Goal: Information Seeking & Learning: Check status

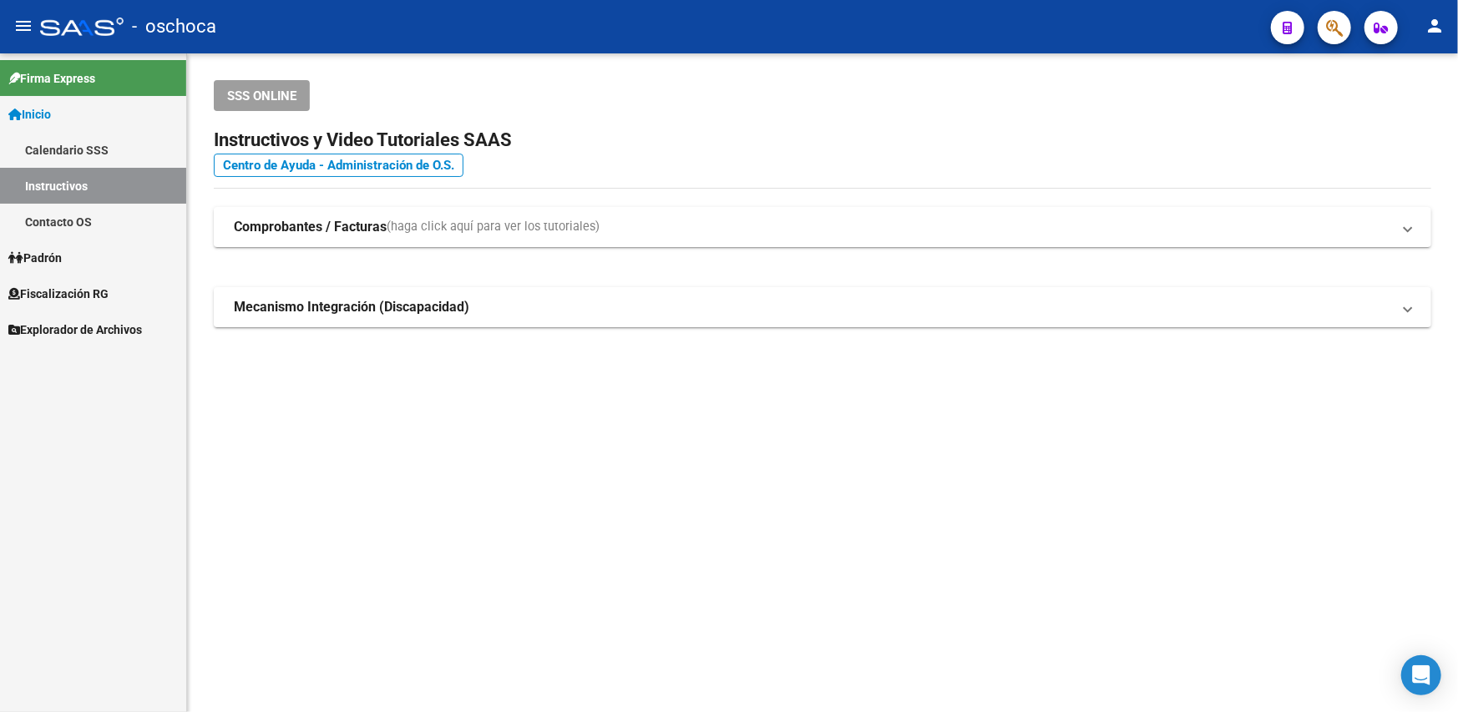
click at [99, 292] on span "Fiscalización RG" at bounding box center [58, 294] width 100 height 18
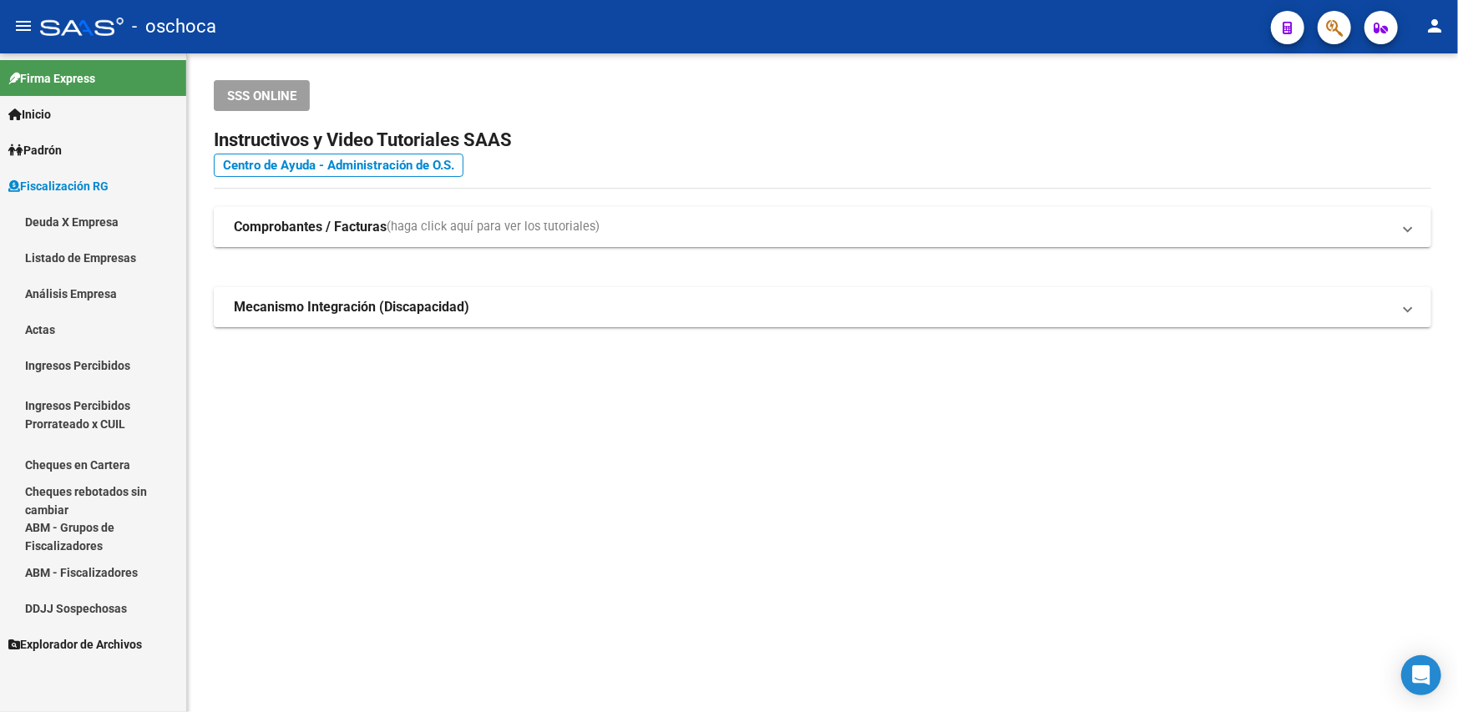
click at [83, 289] on link "Análisis Empresa" at bounding box center [93, 294] width 186 height 36
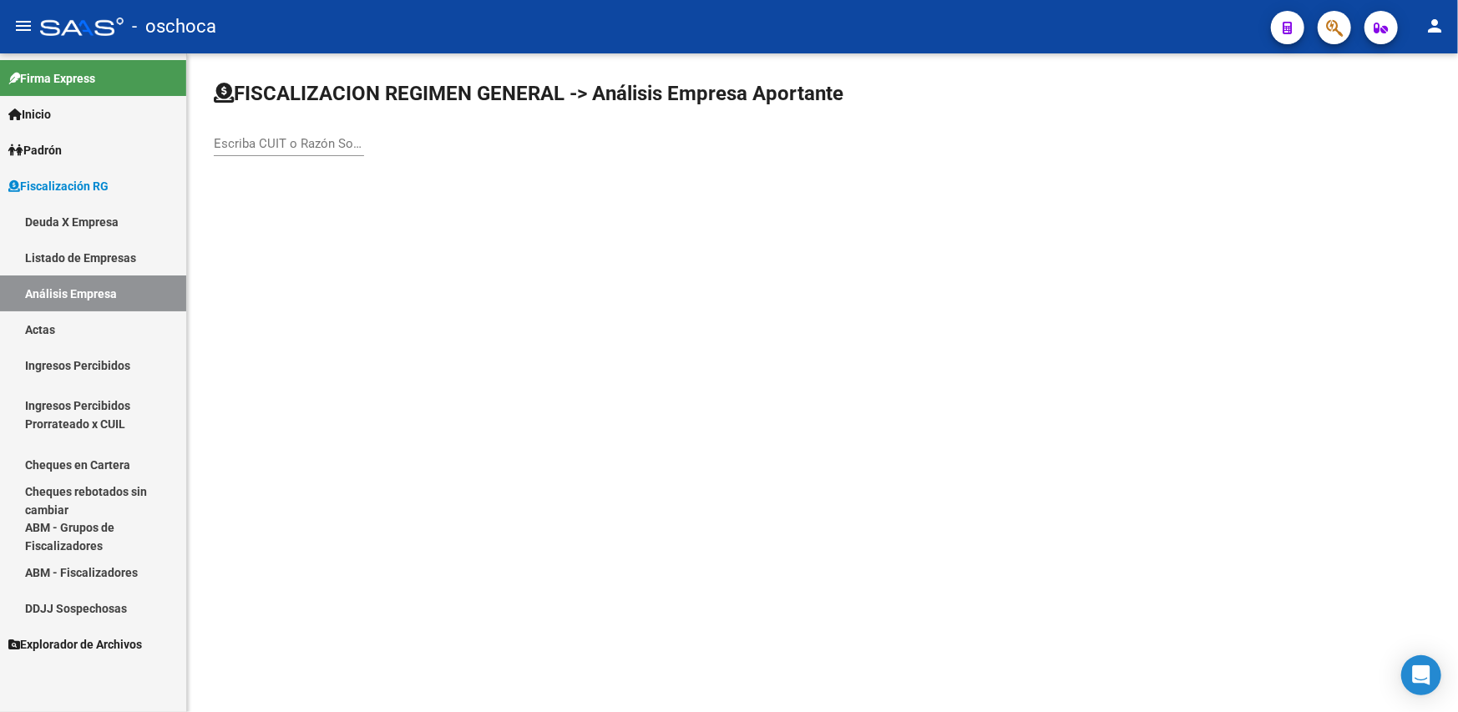
click at [276, 155] on div "Escriba CUIT o Razón Social para buscar" at bounding box center [289, 146] width 150 height 52
click at [265, 140] on input "Escriba CUIT o Razón Social para buscar" at bounding box center [289, 143] width 150 height 15
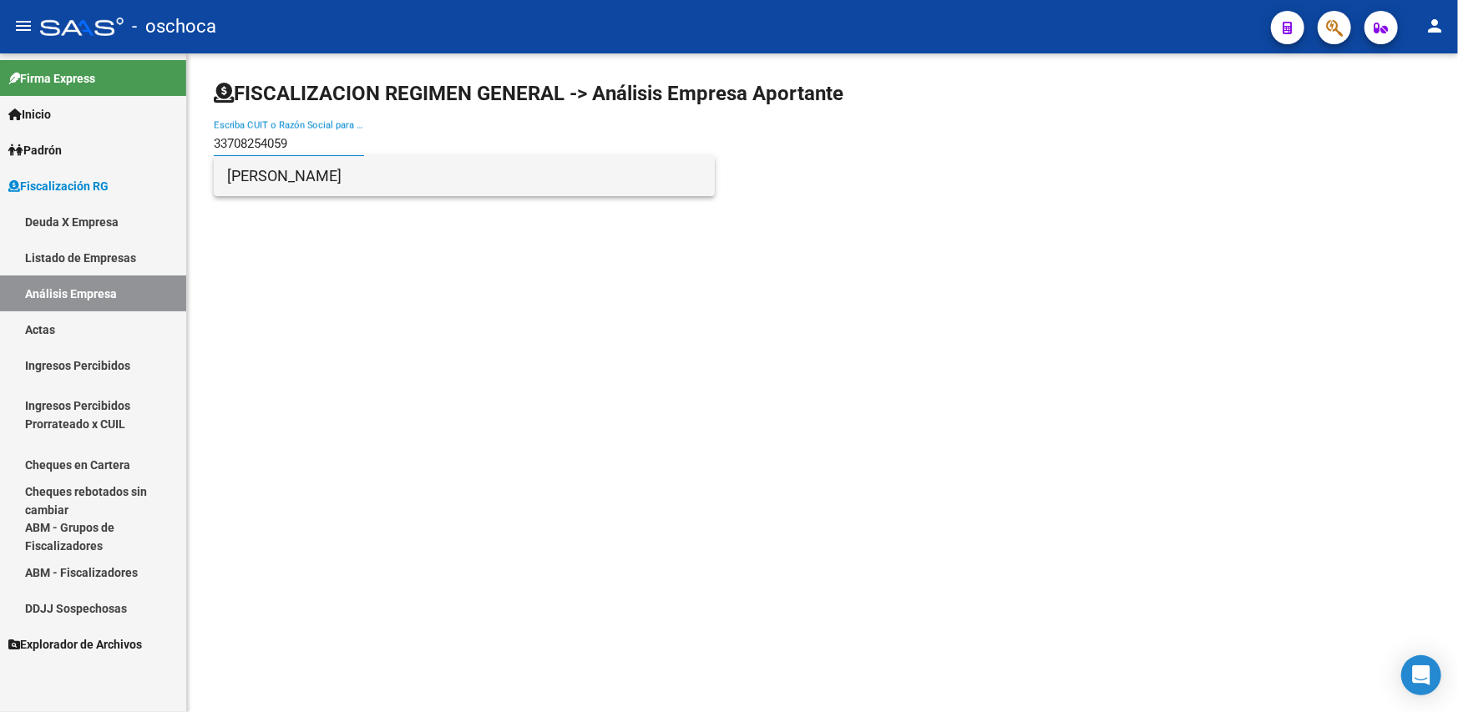
type input "33708254059"
click at [286, 185] on span "[PERSON_NAME]" at bounding box center [464, 176] width 474 height 40
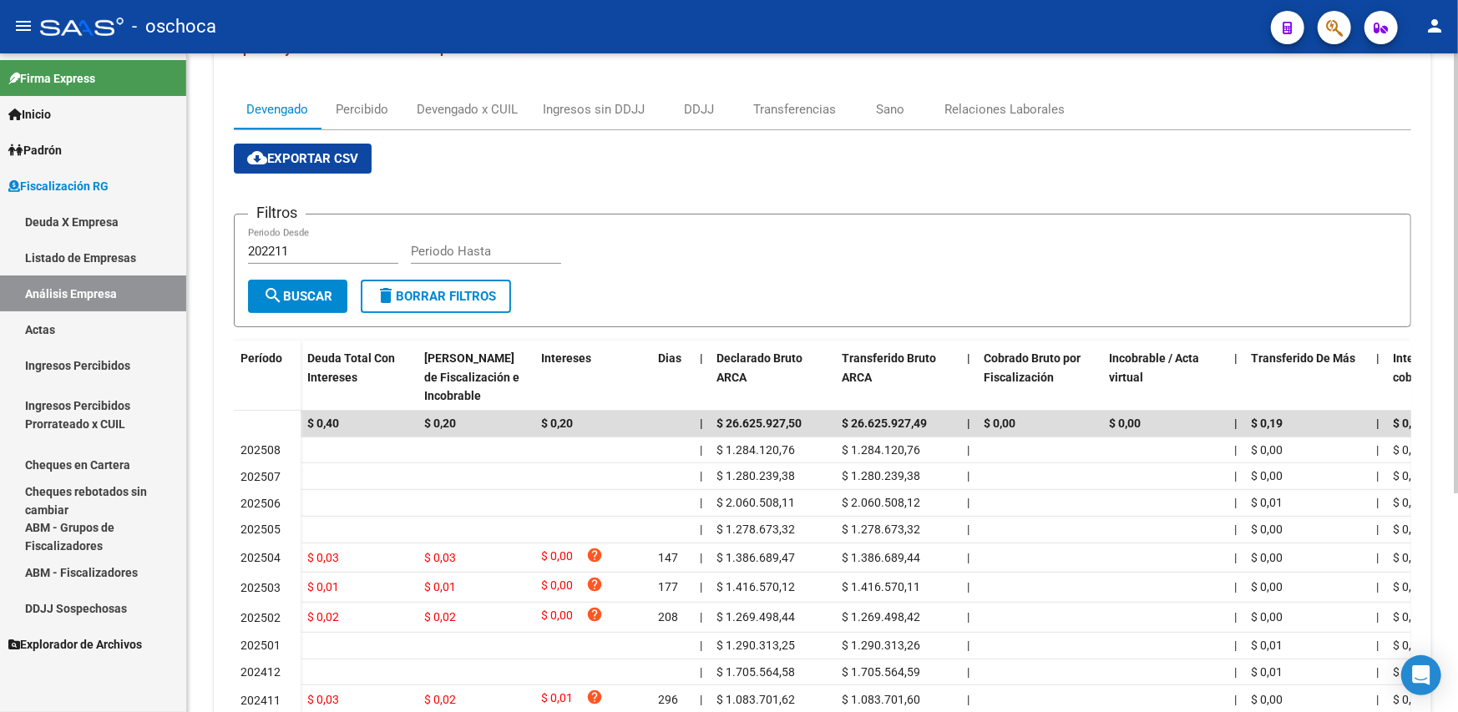
scroll to position [327, 0]
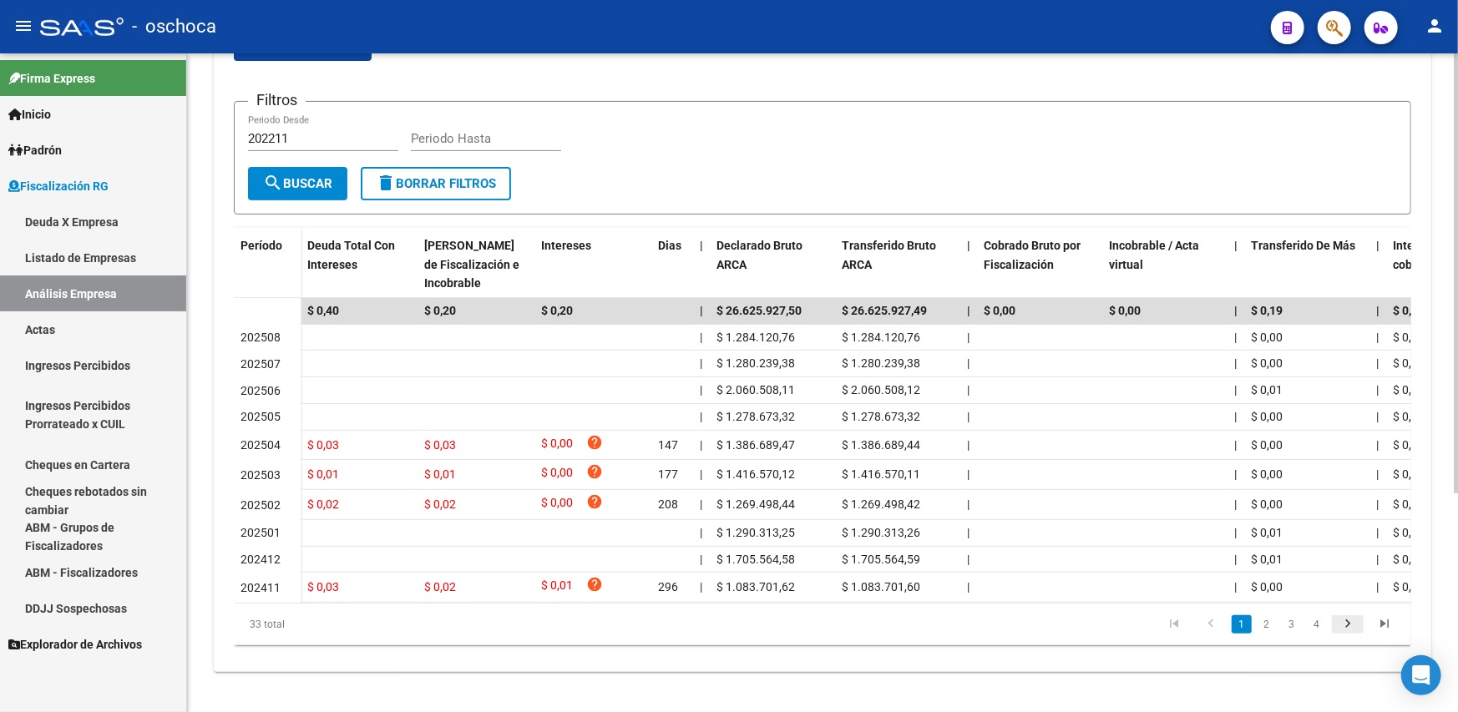
click at [1348, 625] on icon "go to next page" at bounding box center [1348, 626] width 22 height 20
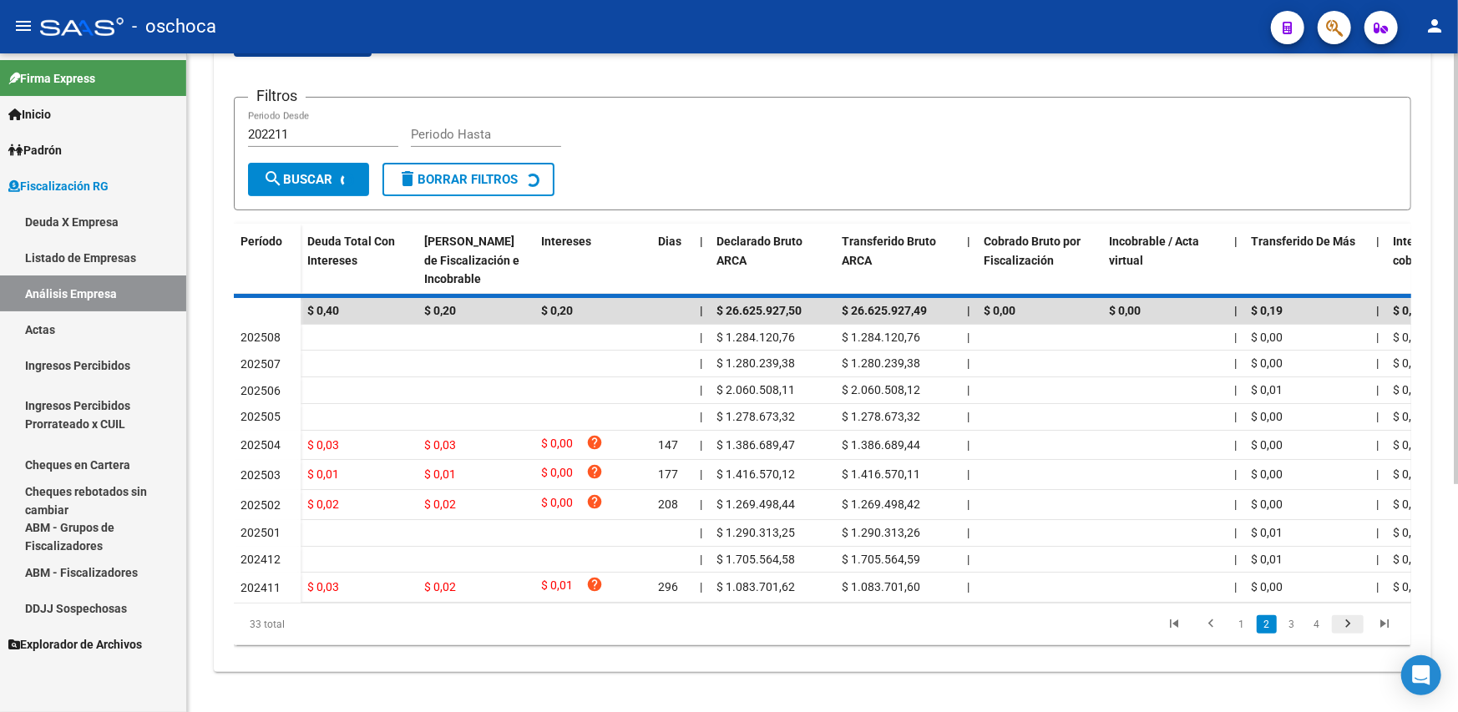
scroll to position [325, 0]
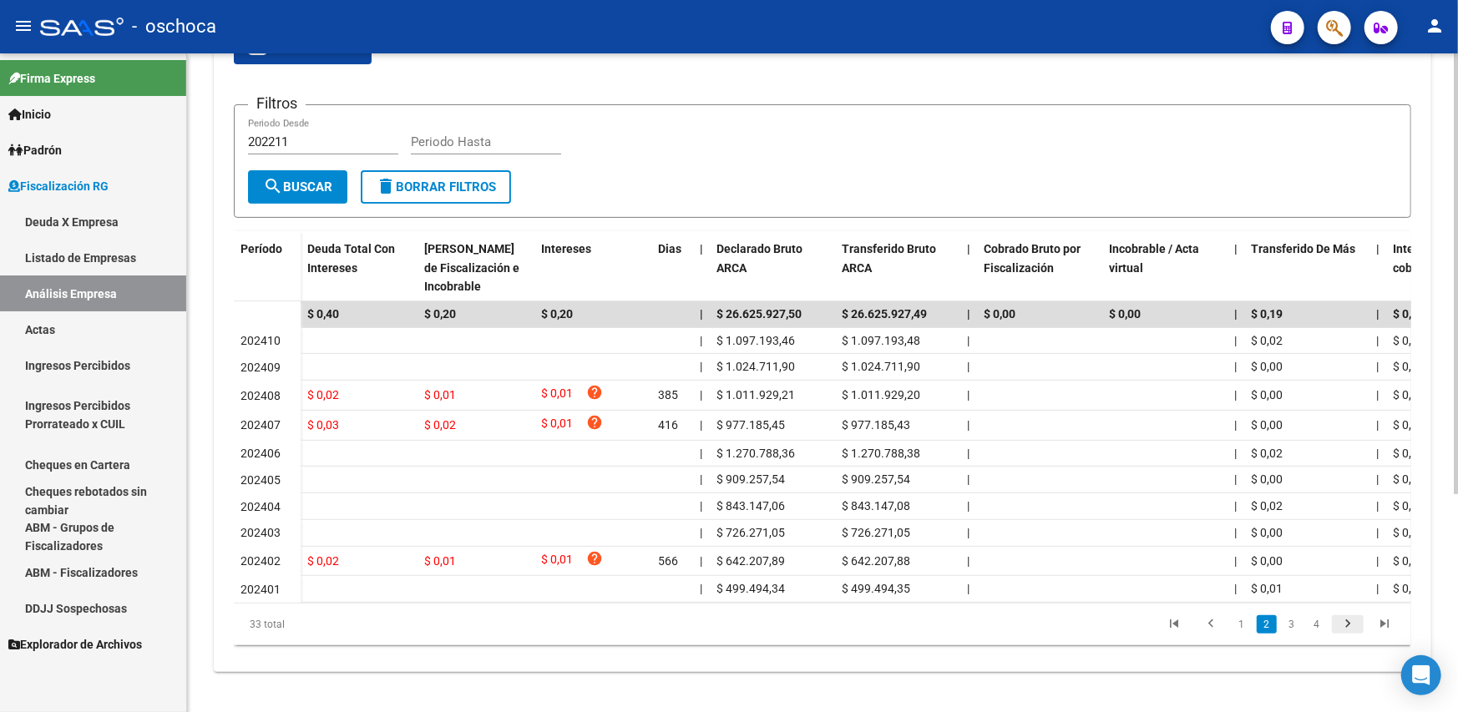
click at [1348, 625] on icon "go to next page" at bounding box center [1348, 626] width 22 height 20
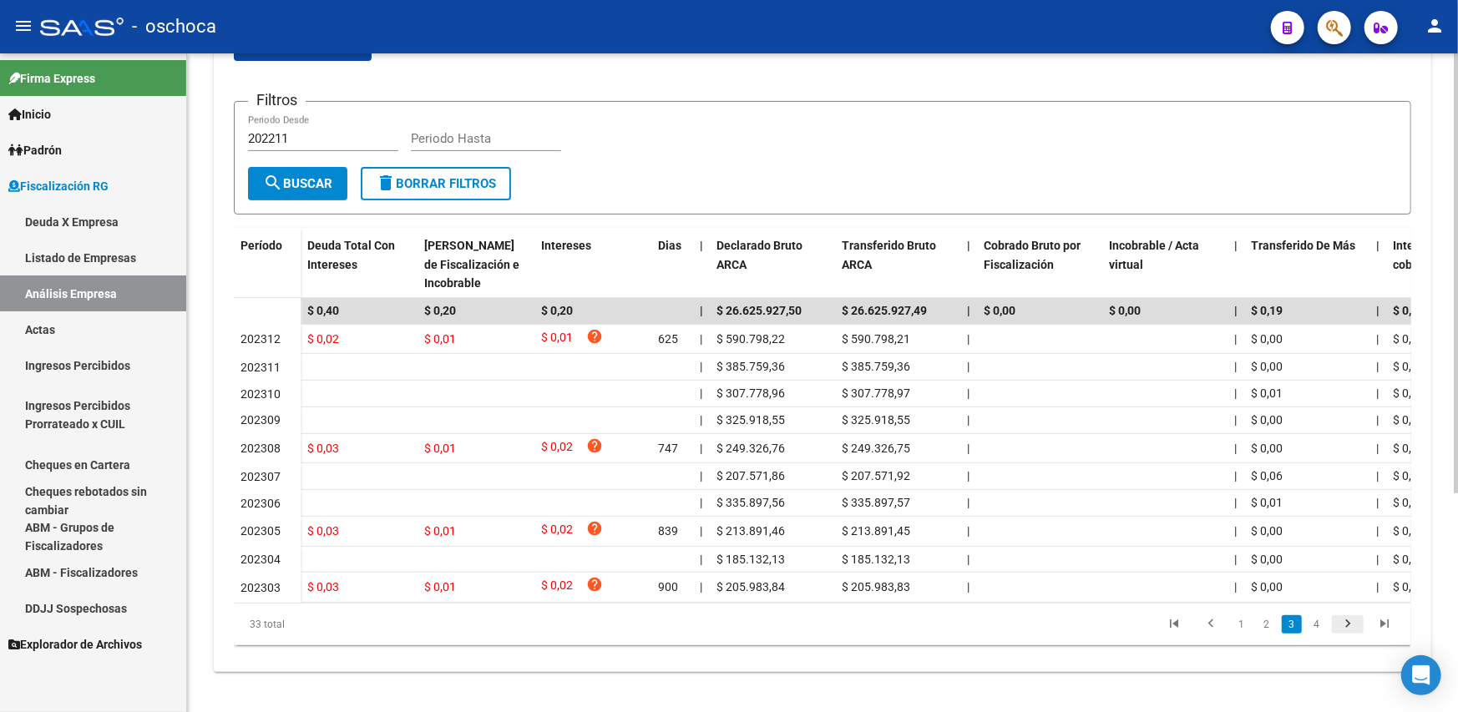
click at [1348, 625] on icon "go to next page" at bounding box center [1348, 626] width 22 height 20
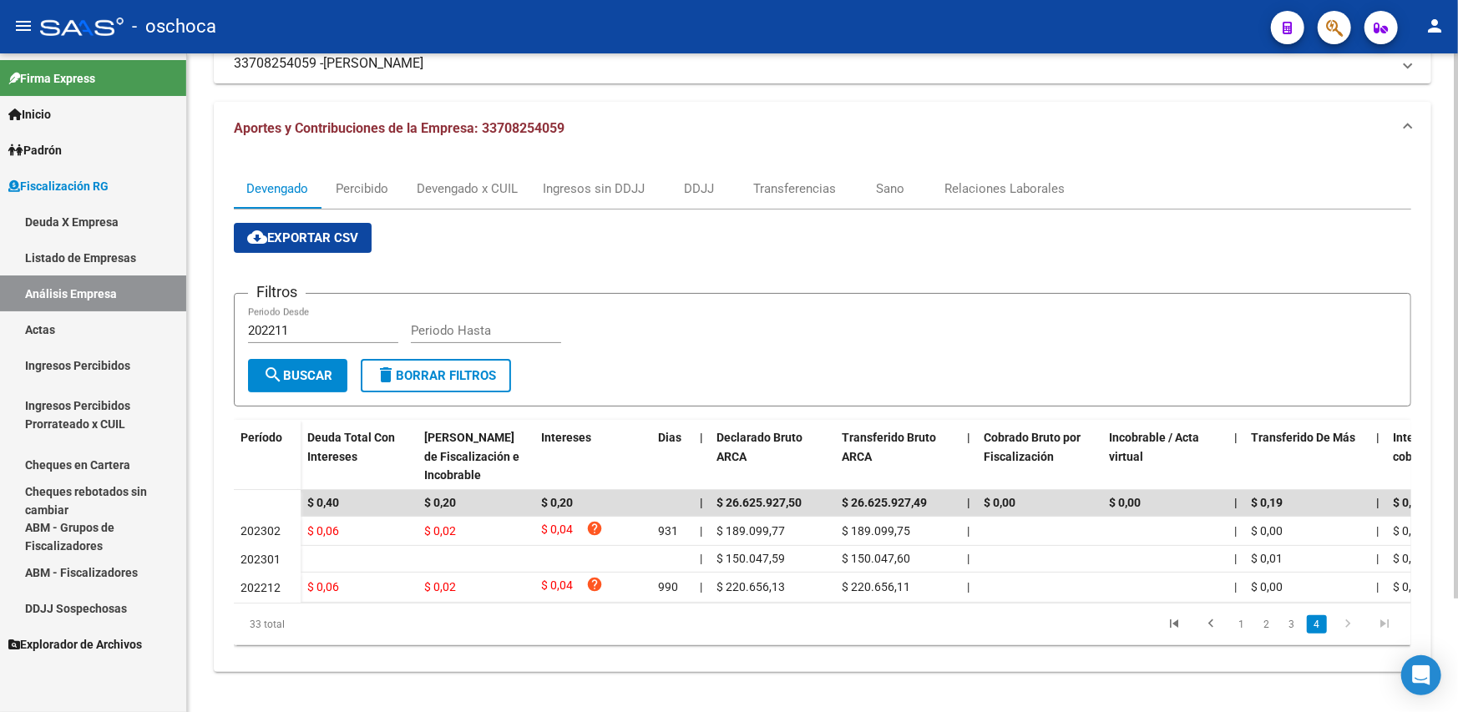
scroll to position [136, 0]
click at [1223, 630] on link "go to previous page" at bounding box center [1211, 624] width 32 height 18
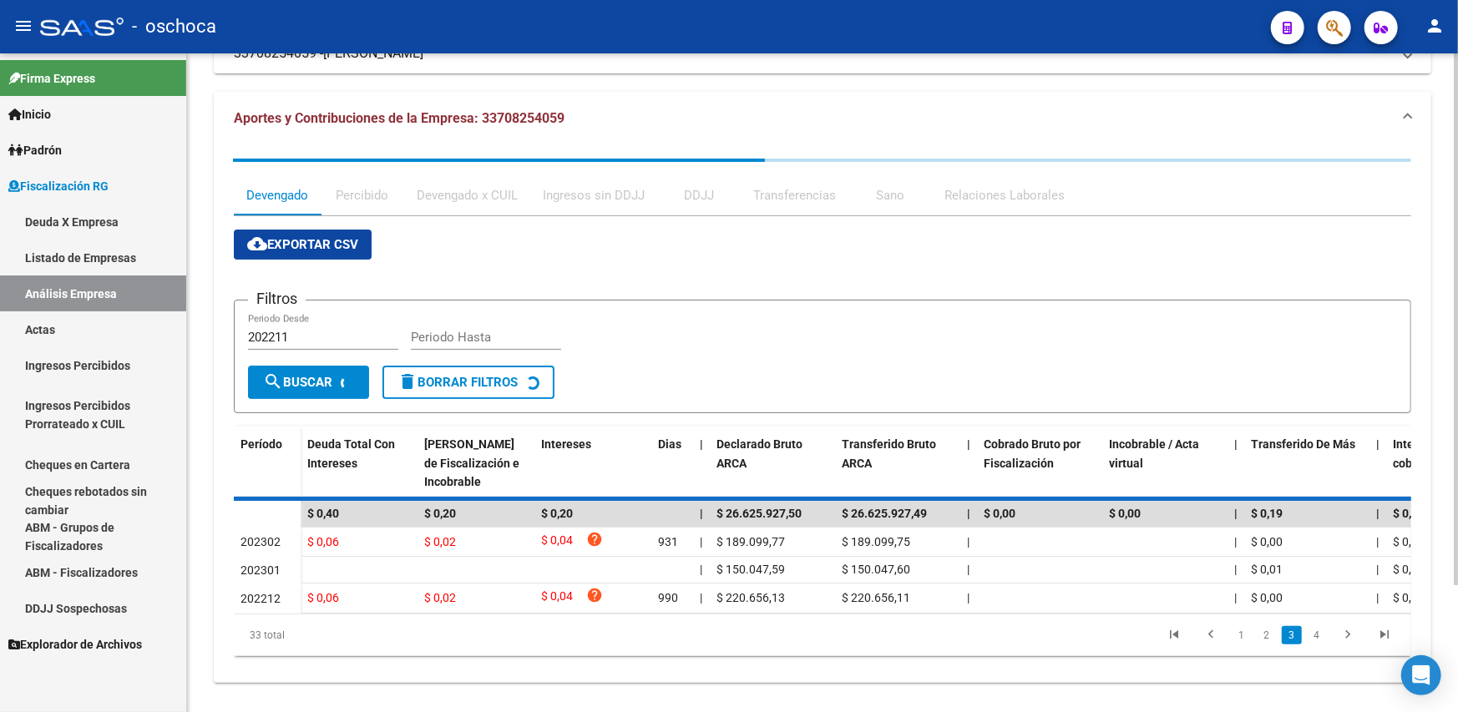
click at [1219, 630] on div "Período Deuda Total Con Intereses Deuda Bruta Neto de Fiscalización e Incobrabl…" at bounding box center [822, 542] width 1177 height 230
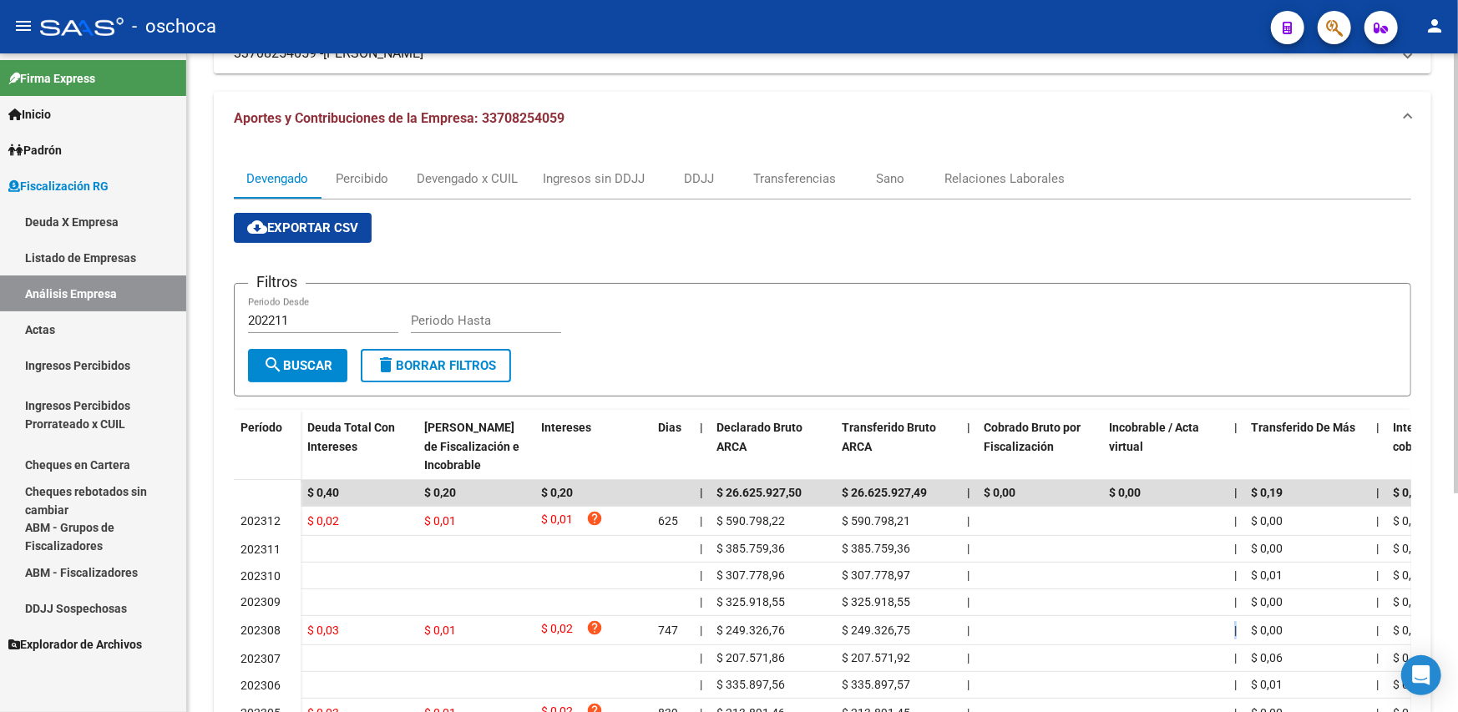
click at [1219, 630] on datatable-body-cell at bounding box center [1164, 630] width 125 height 29
